Goal: Navigation & Orientation: Find specific page/section

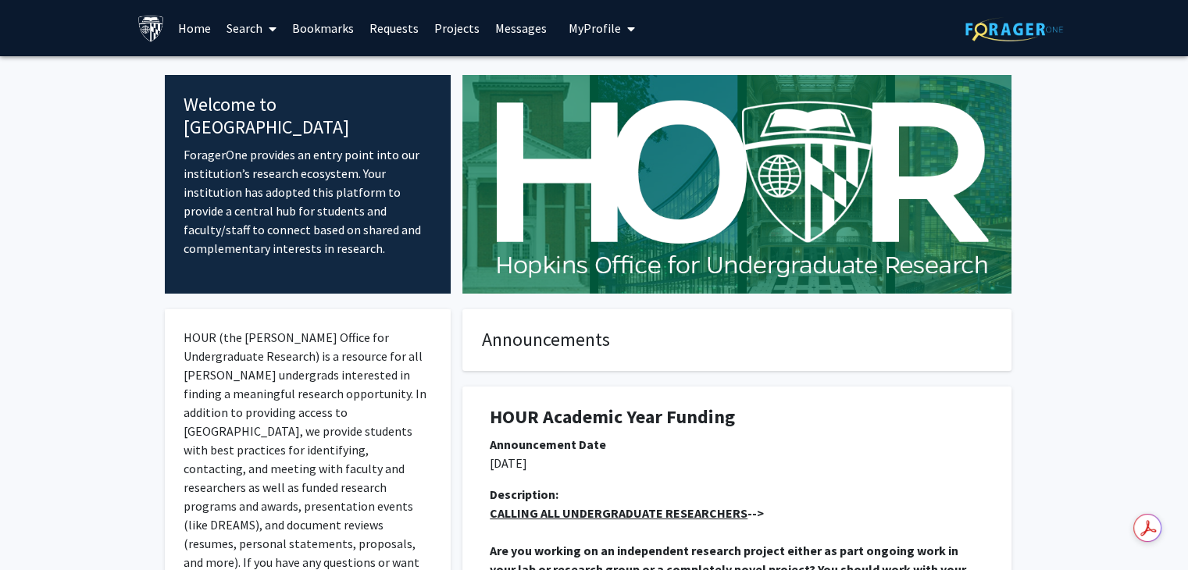
click at [330, 31] on link "Bookmarks" at bounding box center [322, 28] width 77 height 55
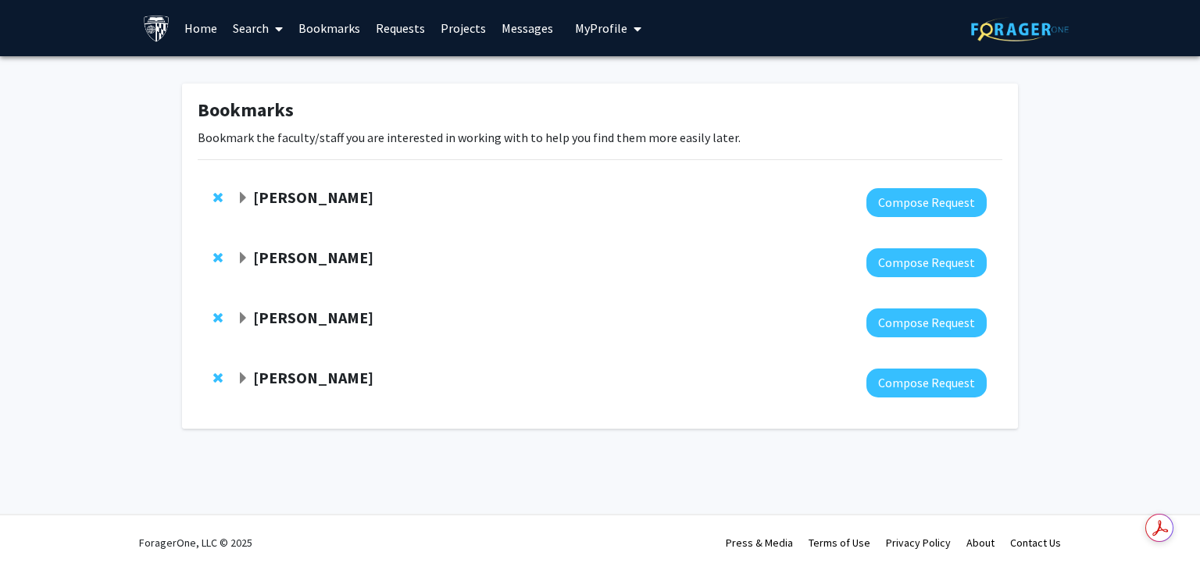
click at [249, 191] on div "[PERSON_NAME]" at bounding box center [405, 198] width 337 height 20
click at [237, 196] on span "Expand Sixuan Li Bookmark" at bounding box center [243, 198] width 12 height 12
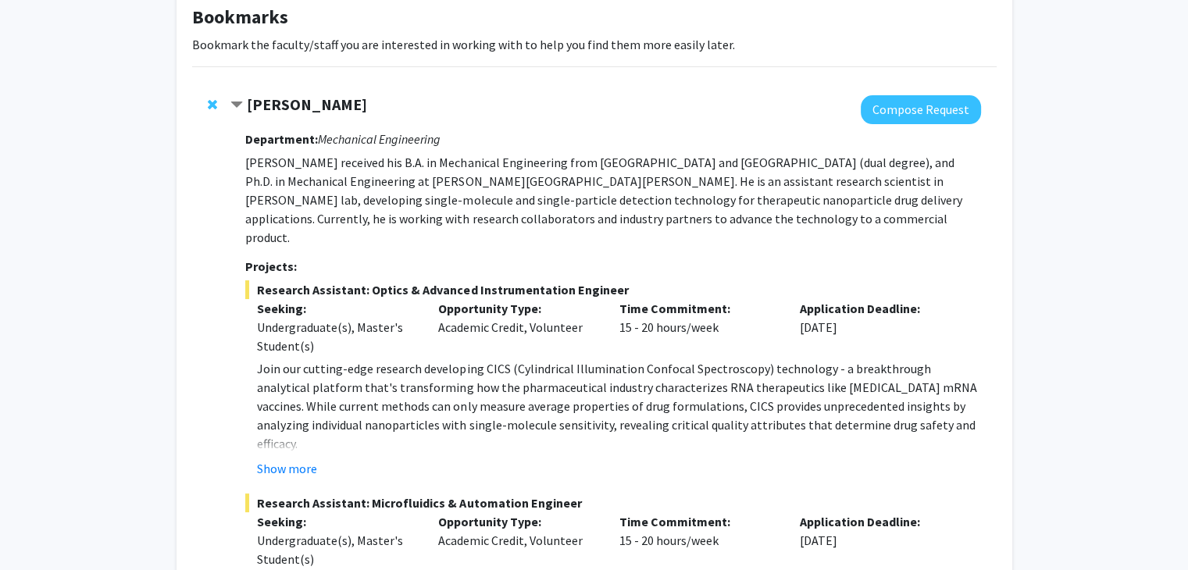
scroll to position [78, 0]
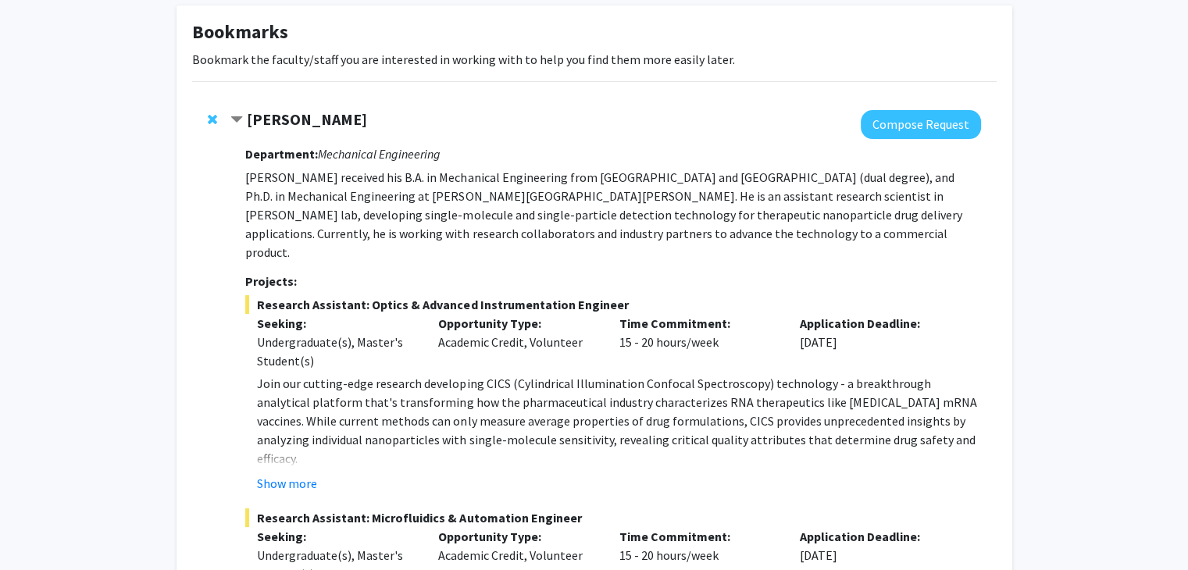
click at [235, 118] on span "Contract Sixuan Li Bookmark" at bounding box center [236, 120] width 12 height 12
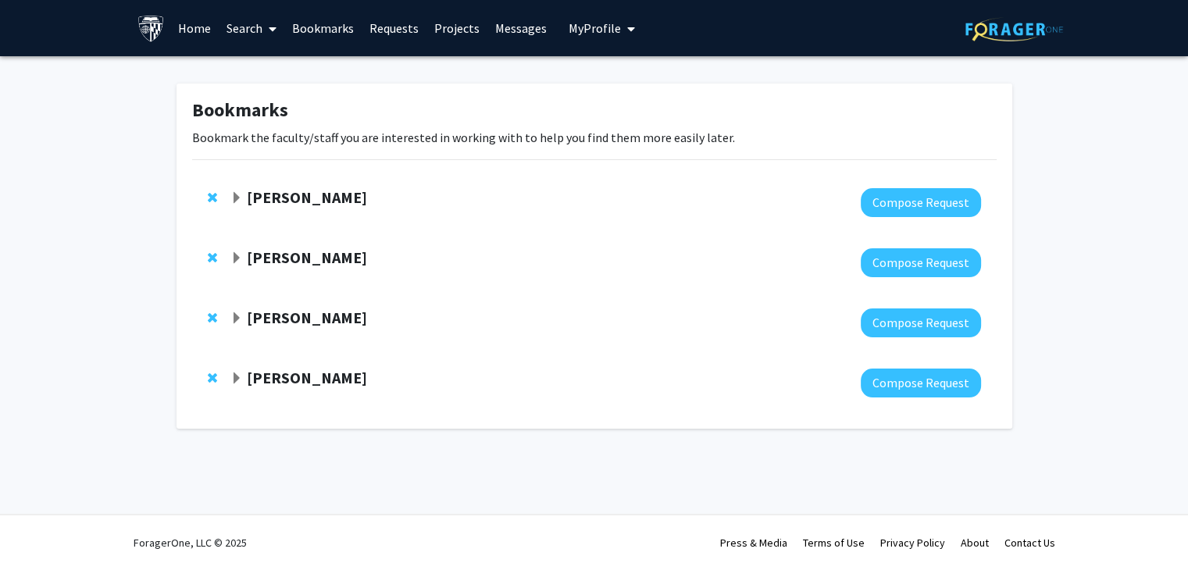
scroll to position [0, 0]
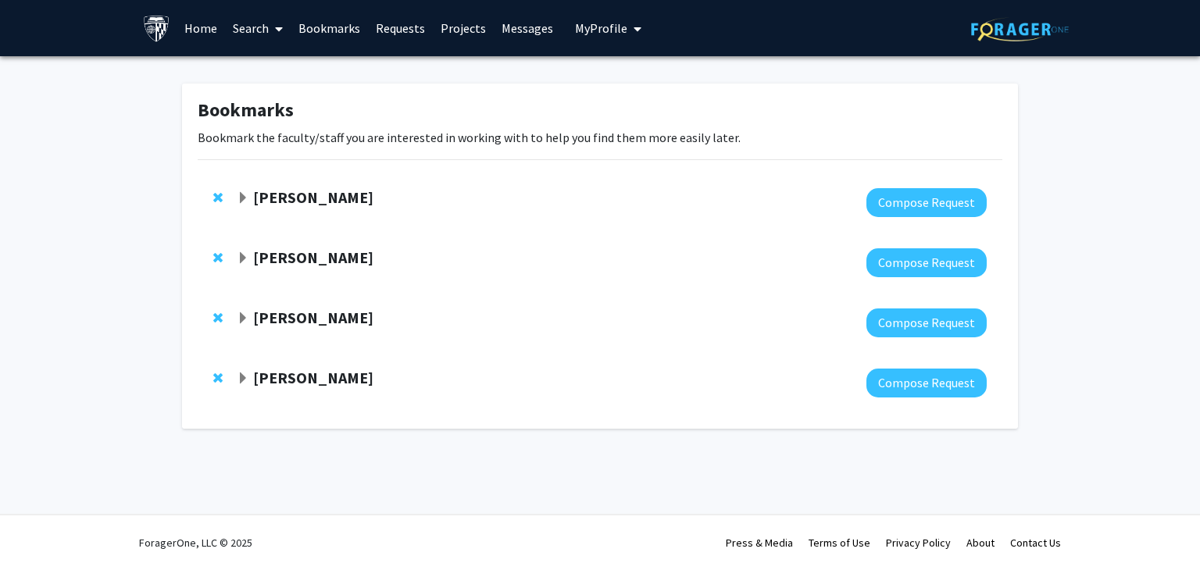
click at [241, 255] on span "Expand Chen Li Bookmark" at bounding box center [243, 258] width 12 height 12
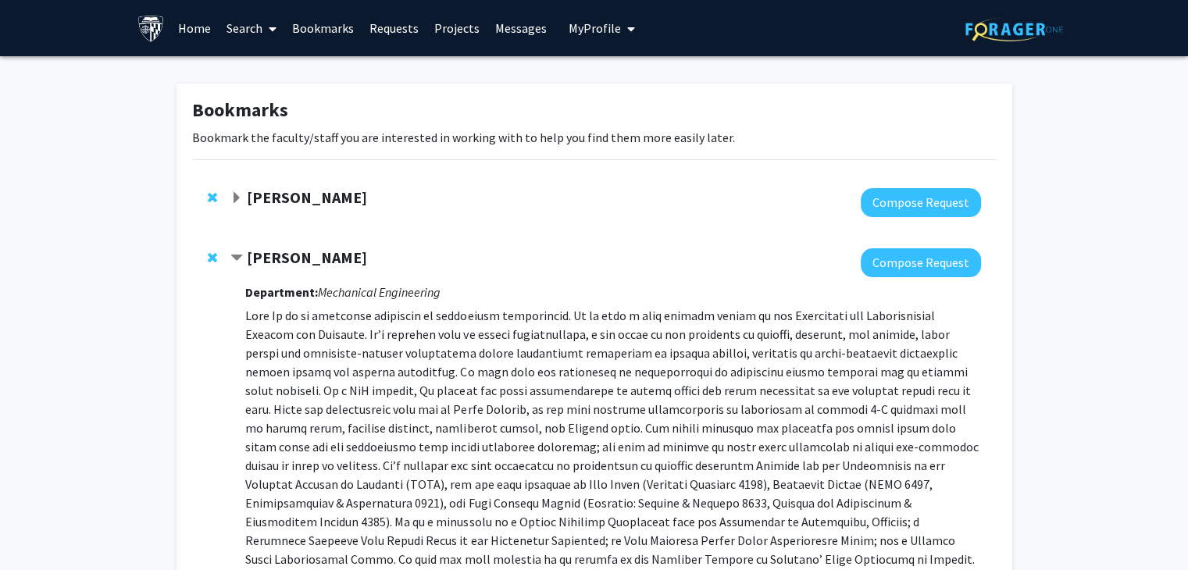
click at [236, 252] on span "Contract Chen Li Bookmark" at bounding box center [236, 258] width 12 height 12
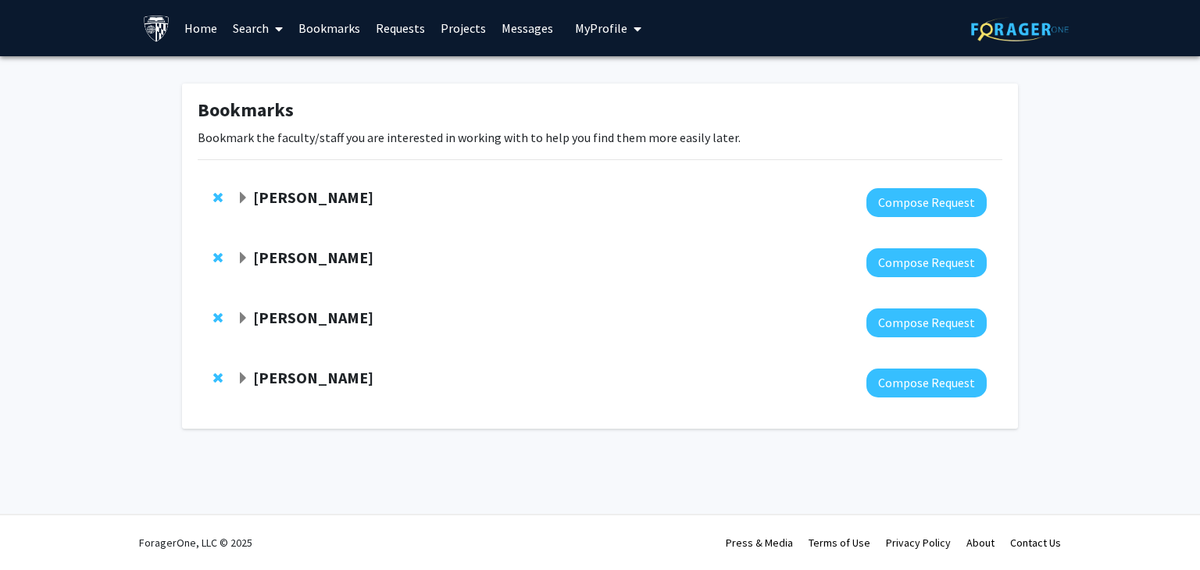
click at [244, 312] on span "Expand Ishan Barman Bookmark" at bounding box center [243, 318] width 12 height 12
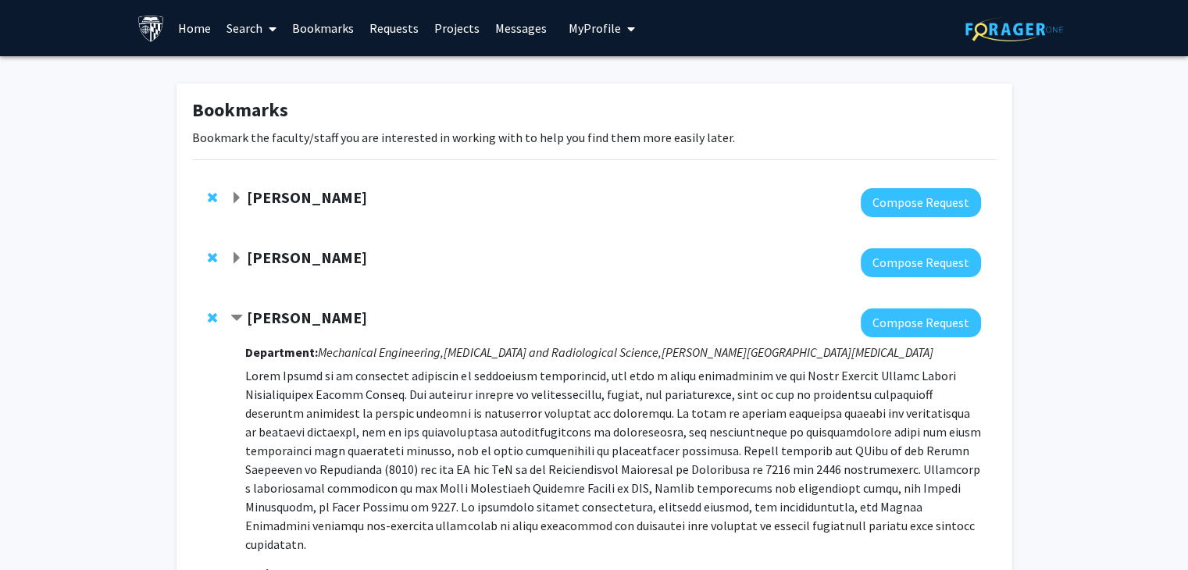
click at [244, 313] on div "[PERSON_NAME]" at bounding box center [398, 319] width 337 height 20
click at [237, 316] on span "Contract Ishan Barman Bookmark" at bounding box center [236, 318] width 12 height 12
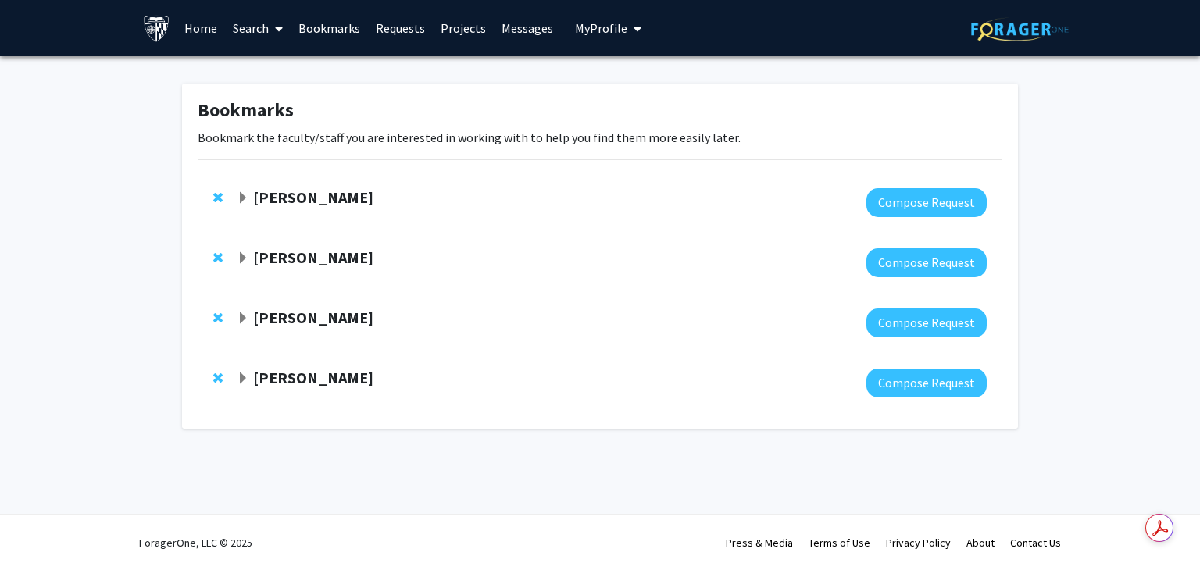
click at [244, 377] on span "Expand Shinuo Weng Bookmark" at bounding box center [243, 379] width 12 height 12
